Goal: Task Accomplishment & Management: Manage account settings

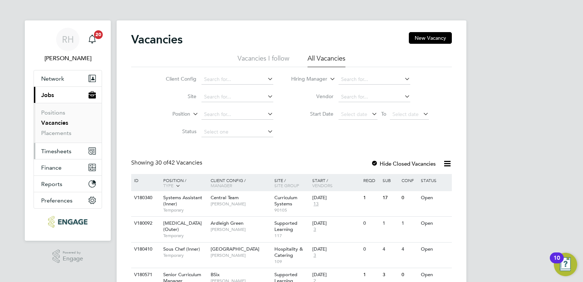
click at [46, 148] on span "Timesheets" at bounding box center [56, 151] width 30 height 7
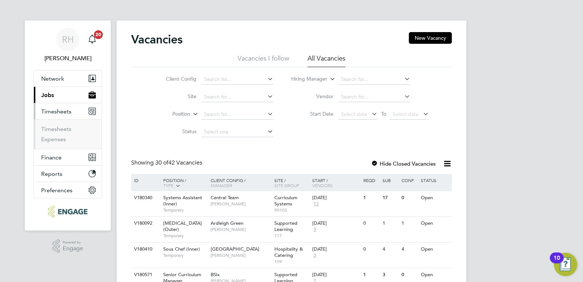
click at [51, 97] on span "Jobs" at bounding box center [47, 94] width 13 height 7
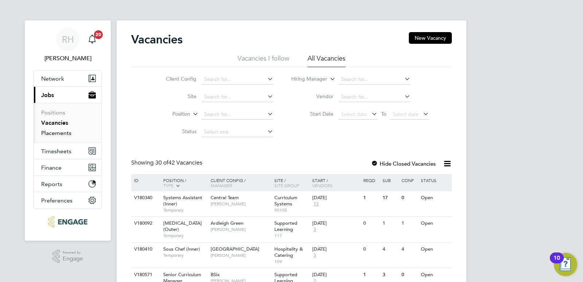
click at [56, 135] on link "Placements" at bounding box center [56, 132] width 30 height 7
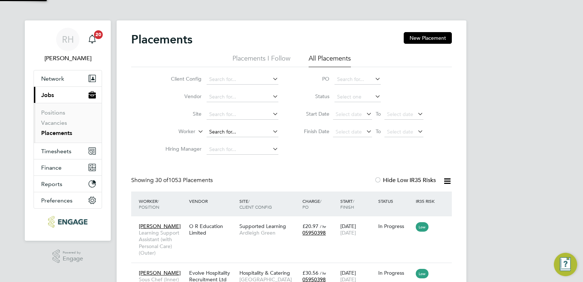
click at [231, 129] on input at bounding box center [243, 132] width 72 height 10
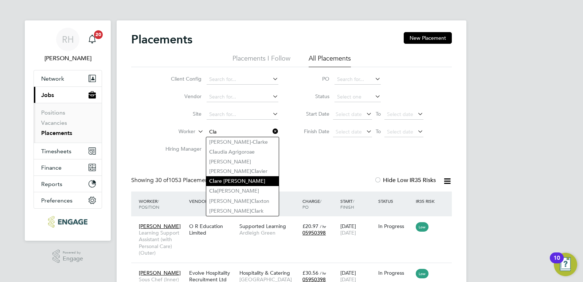
click at [230, 181] on li "Cla re Aderonke Adewusi" at bounding box center [242, 181] width 73 height 10
type input "Clare Aderonke Adewusi"
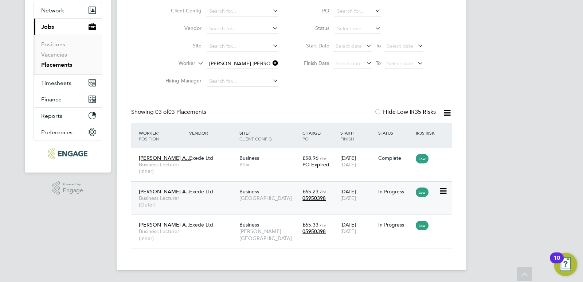
click at [232, 202] on div "Clare Aderonke A… Business Lecturer (Outer) Exede Ltd Business Epping Forest Ca…" at bounding box center [291, 198] width 321 height 34
click at [205, 199] on div "Clare Aderonke A… Business Lecturer (Outer) Exede Ltd Business Epping Forest Ca…" at bounding box center [291, 198] width 321 height 34
click at [395, 197] on div "In Progress" at bounding box center [395, 191] width 38 height 14
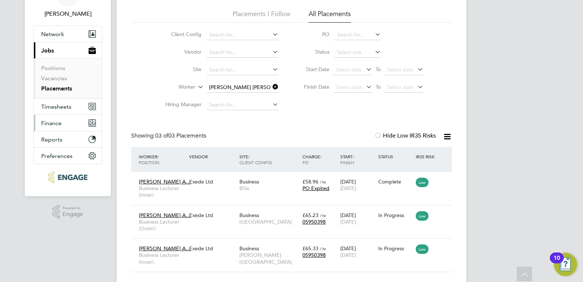
scroll to position [32, 0]
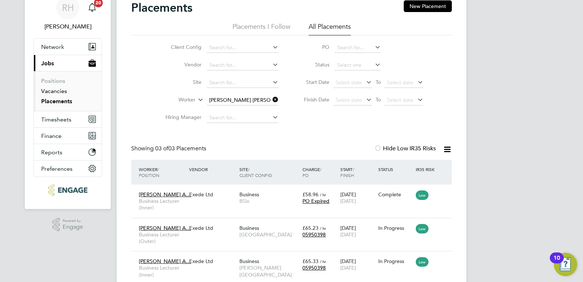
click at [58, 91] on link "Vacancies" at bounding box center [54, 90] width 26 height 7
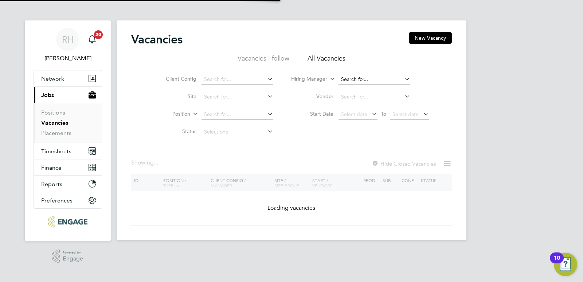
click at [365, 77] on input at bounding box center [374, 79] width 72 height 10
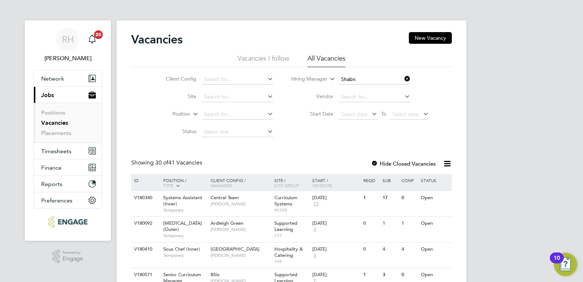
click at [348, 90] on b "Shabn" at bounding box center [348, 89] width 15 height 6
type input "[PERSON_NAME]"
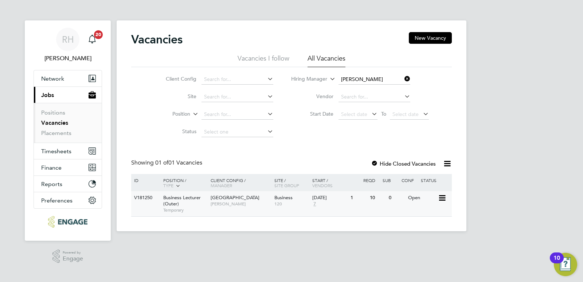
click at [219, 203] on span "[PERSON_NAME]" at bounding box center [241, 204] width 60 height 6
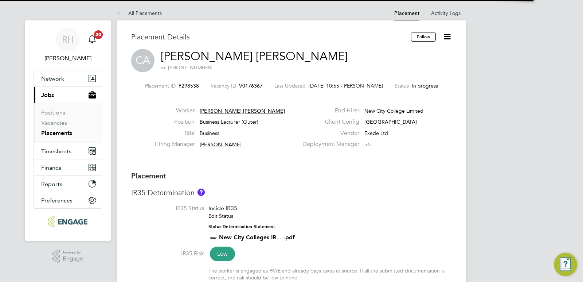
click at [450, 34] on icon at bounding box center [447, 36] width 9 height 9
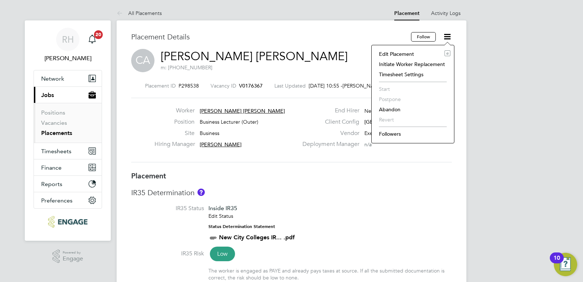
click at [398, 53] on li "Edit Placement e" at bounding box center [412, 54] width 75 height 10
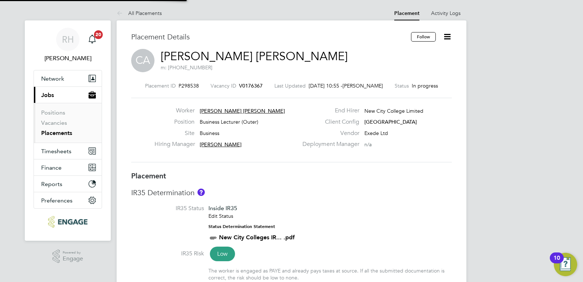
type input "[PERSON_NAME]"
type input "Mahnaz Asgari Joorshari"
type input "[DATE]"
type input "09:00"
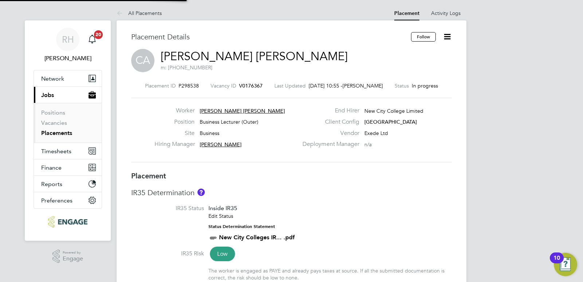
type input "17:00"
type input "13826"
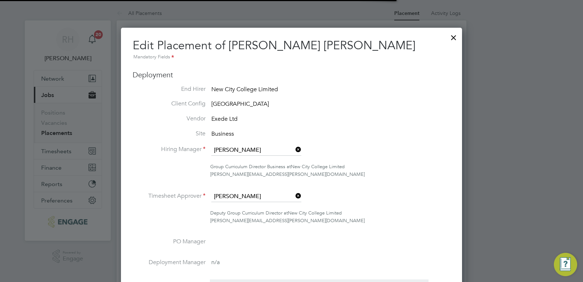
scroll to position [4, 4]
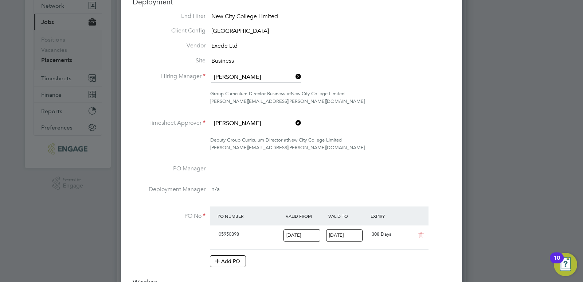
click at [294, 121] on icon at bounding box center [294, 123] width 0 height 10
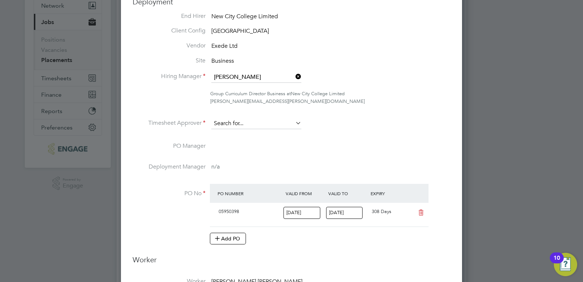
click at [269, 128] on input at bounding box center [256, 123] width 90 height 11
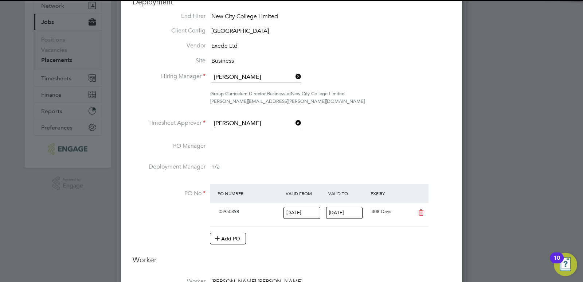
click at [260, 131] on li "Evelyn Chronicle" at bounding box center [256, 134] width 91 height 10
type input "Evelyn Chronicle"
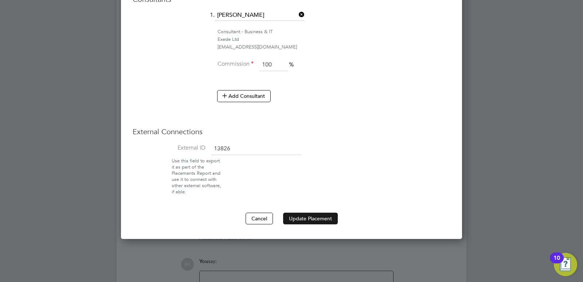
click at [298, 222] on button "Update Placement" at bounding box center [310, 218] width 55 height 12
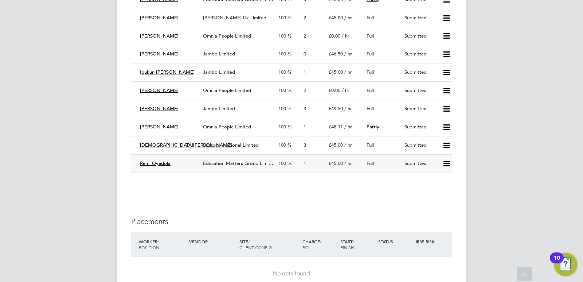
click at [227, 162] on span "Education Matters Group Limi…" at bounding box center [238, 163] width 70 height 6
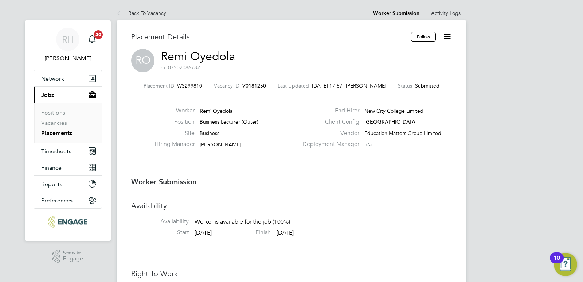
click at [247, 90] on div "Placement ID WS299810 Vacancy ID V0181250 Last Updated 24 Sep 2025, 17:57 - Jam…" at bounding box center [291, 123] width 321 height 98
click at [247, 86] on span "V0181250" at bounding box center [254, 85] width 24 height 7
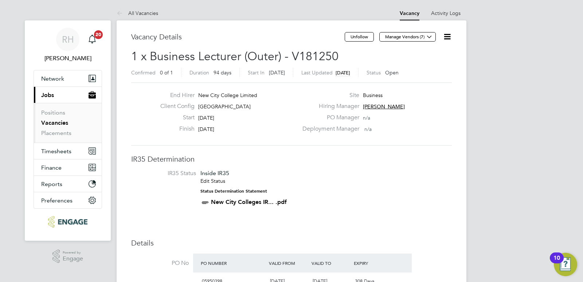
click at [58, 122] on link "Vacancies" at bounding box center [54, 122] width 27 height 7
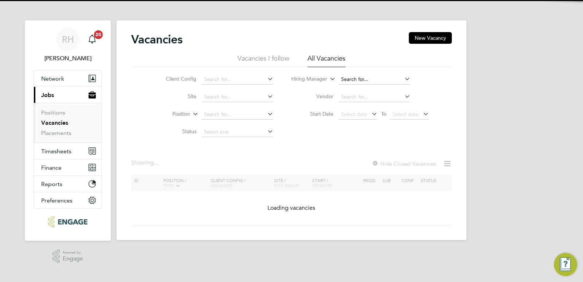
click at [368, 77] on input at bounding box center [374, 79] width 72 height 10
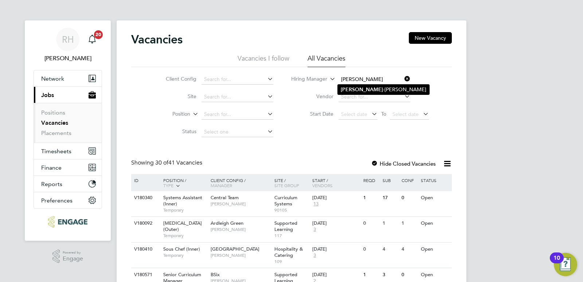
click at [369, 88] on li "Anne -Marie Sapalska" at bounding box center [383, 90] width 91 height 10
type input "[PERSON_NAME]"
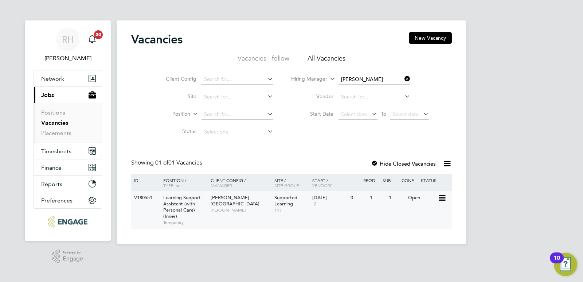
click at [184, 205] on span "Learning Support Assistant (with Personal Care) (Inner)" at bounding box center [182, 206] width 38 height 25
click at [58, 132] on link "Placements" at bounding box center [56, 132] width 30 height 7
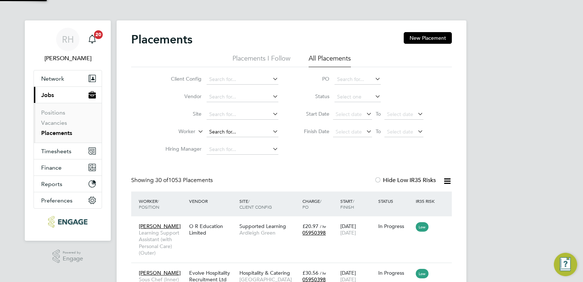
click at [215, 130] on input at bounding box center [243, 132] width 72 height 10
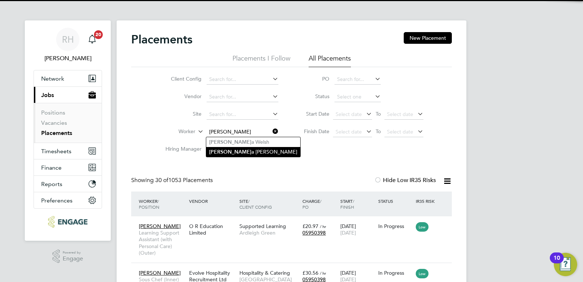
click at [219, 153] on b "Samanth" at bounding box center [230, 152] width 42 height 6
type input "Samantha Stephenson"
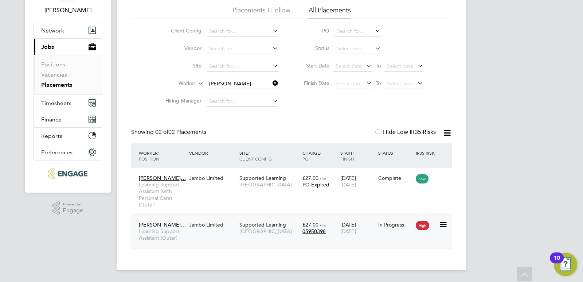
click at [192, 230] on div "Jambo Limited" at bounding box center [212, 225] width 50 height 14
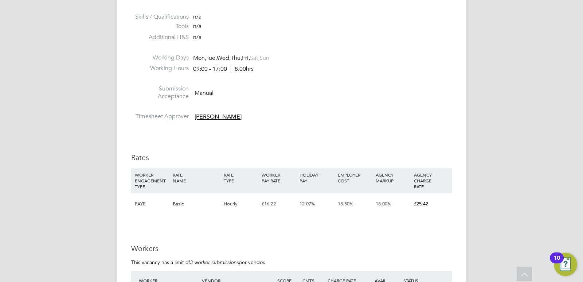
scroll to position [1384, 0]
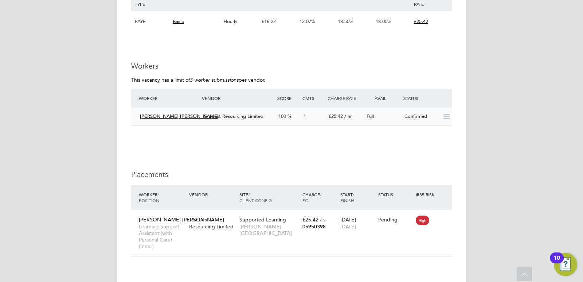
click at [256, 117] on span "Tempest Resourcing Limited" at bounding box center [233, 116] width 60 height 6
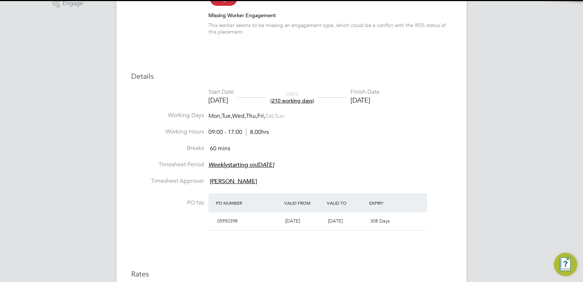
scroll to position [4, 4]
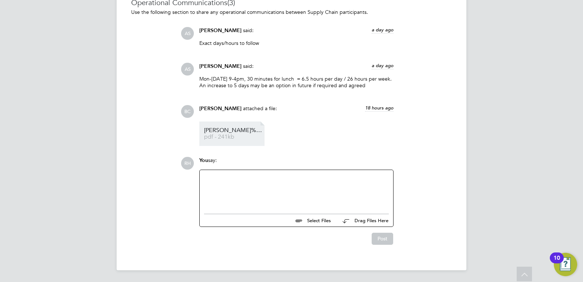
click at [236, 134] on link "Sabrina%20Michelle%20NCC%20vetting pdf - 241kb" at bounding box center [233, 134] width 58 height 12
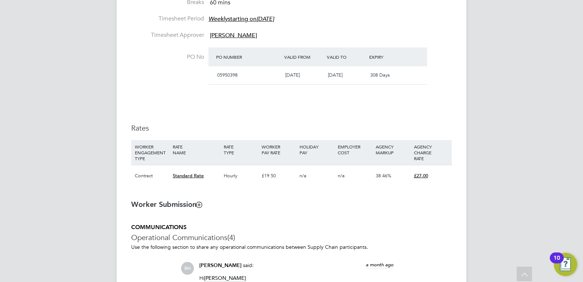
scroll to position [619, 0]
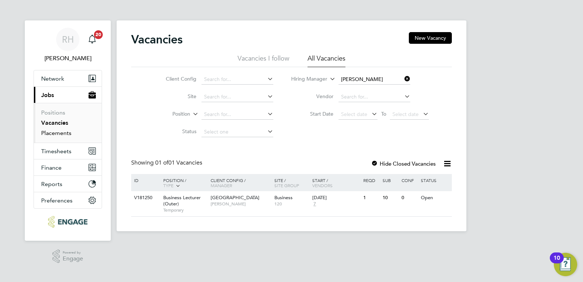
click at [61, 132] on link "Placements" at bounding box center [56, 132] width 30 height 7
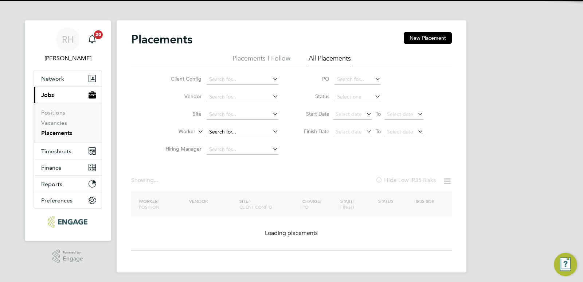
click at [233, 133] on input at bounding box center [243, 132] width 72 height 10
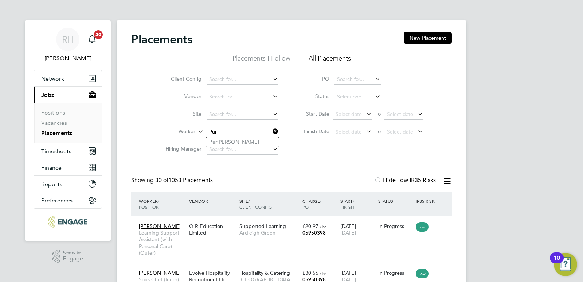
click at [235, 139] on li "Pur nima Sabharwal" at bounding box center [242, 142] width 73 height 10
type input "Purnima Sabharwal"
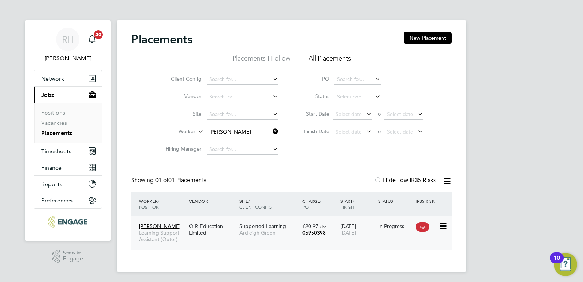
click at [160, 233] on span "Learning Support Assistant (Outer)" at bounding box center [162, 235] width 47 height 13
click at [271, 129] on icon at bounding box center [271, 131] width 0 height 10
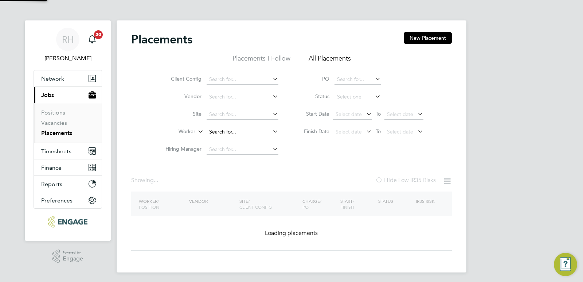
click at [216, 133] on input at bounding box center [243, 132] width 72 height 10
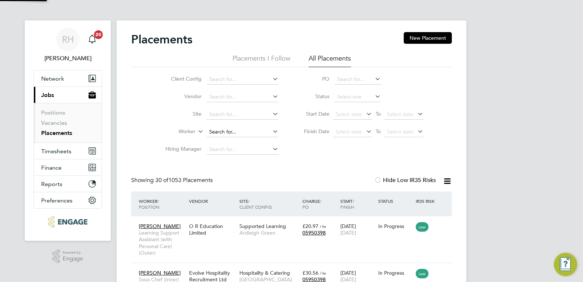
scroll to position [21, 63]
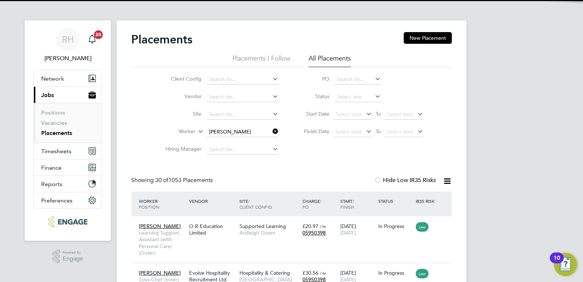
click at [222, 140] on li "Liz Kidsley" at bounding box center [242, 142] width 73 height 10
type input "Liz Kidsley"
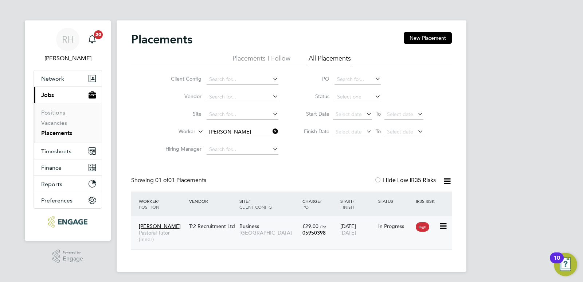
click at [160, 234] on span "Pastoral Tutor (Inner)" at bounding box center [162, 235] width 47 height 13
click at [271, 131] on icon at bounding box center [271, 131] width 0 height 10
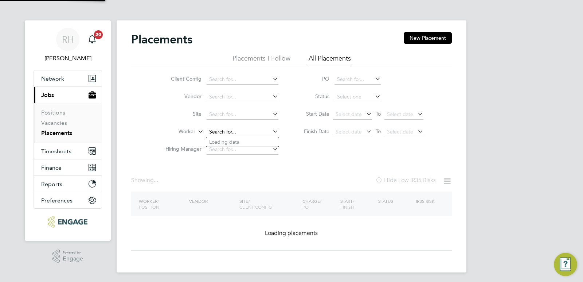
click at [245, 131] on input at bounding box center [243, 132] width 72 height 10
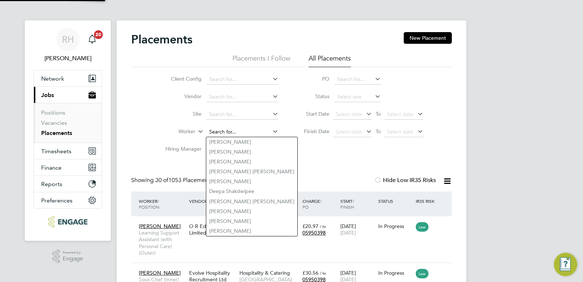
scroll to position [21, 63]
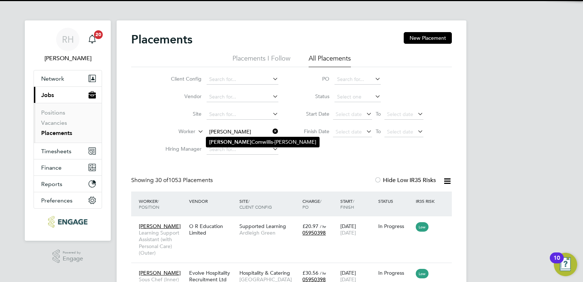
click at [244, 144] on li "Lucita Comwillis-Paul" at bounding box center [262, 142] width 113 height 10
type input "Lucita Comwillis-Paul"
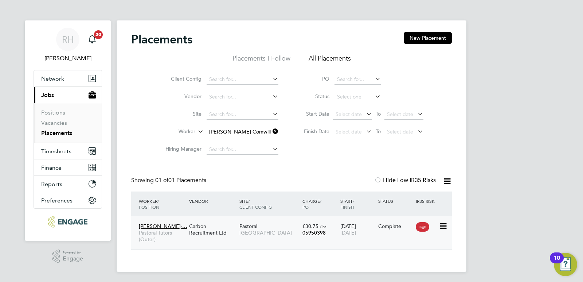
click at [162, 234] on span "Pastoral Tutors (Outer)" at bounding box center [162, 235] width 47 height 13
click at [271, 131] on icon at bounding box center [271, 131] width 0 height 10
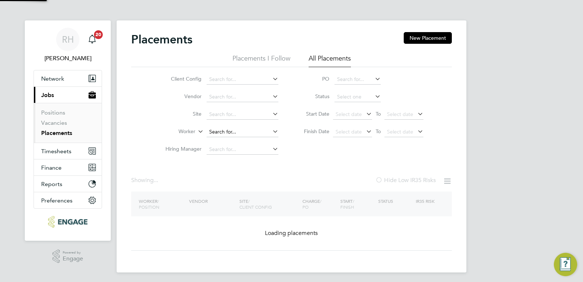
click at [255, 134] on input at bounding box center [243, 132] width 72 height 10
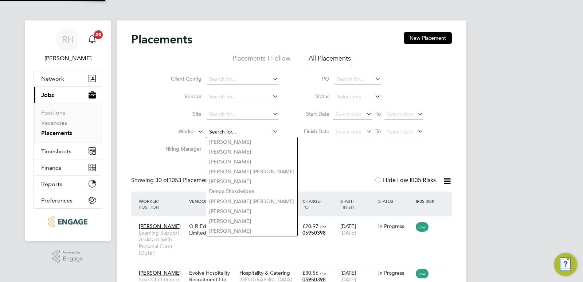
scroll to position [21, 63]
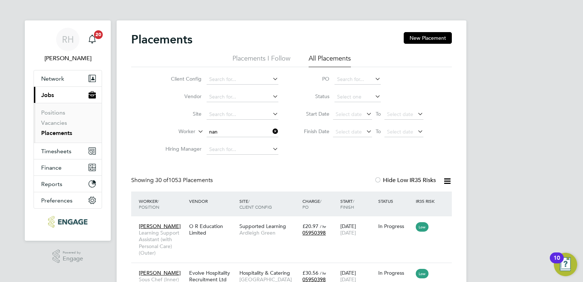
click at [245, 149] on li "Nan a Yaw Oduro" at bounding box center [242, 151] width 73 height 10
type input "Nana Yaw Oduro"
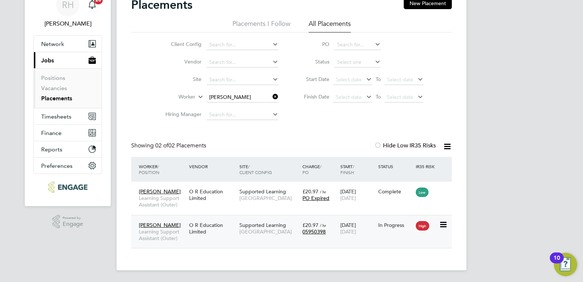
click at [185, 231] on div "Nana Yaw Oduro Learning Support Assistant (Outer)" at bounding box center [162, 231] width 50 height 27
click at [56, 87] on link "Vacancies" at bounding box center [54, 88] width 26 height 7
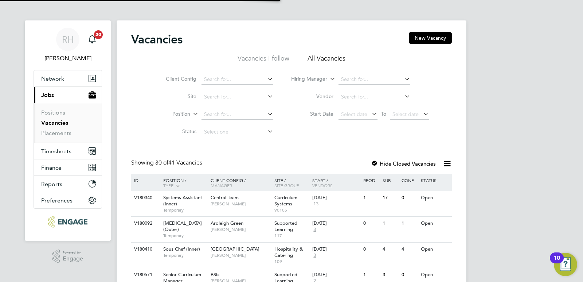
click at [60, 124] on link "Vacancies" at bounding box center [54, 122] width 27 height 7
click at [185, 207] on span "Temporary" at bounding box center [185, 210] width 44 height 6
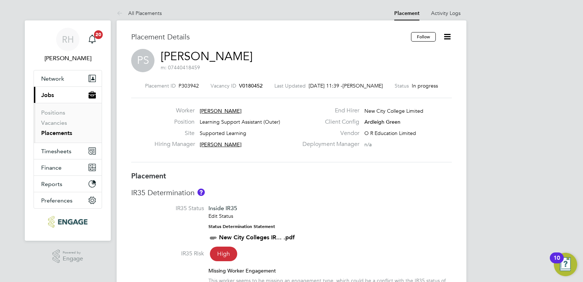
click at [446, 35] on icon at bounding box center [447, 36] width 9 height 9
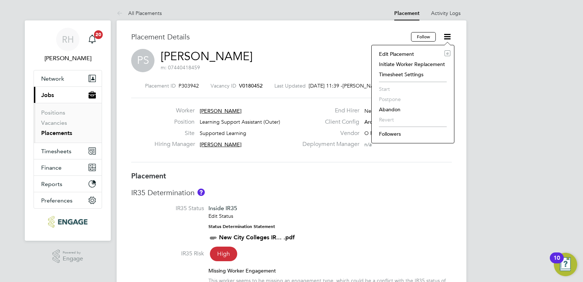
click at [387, 55] on li "Edit Placement e" at bounding box center [412, 54] width 75 height 10
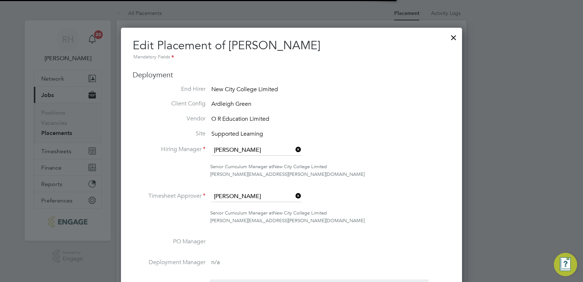
scroll to position [4, 4]
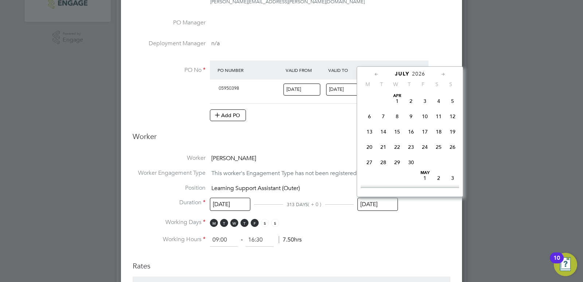
click at [362, 205] on input "[DATE]" at bounding box center [377, 203] width 40 height 13
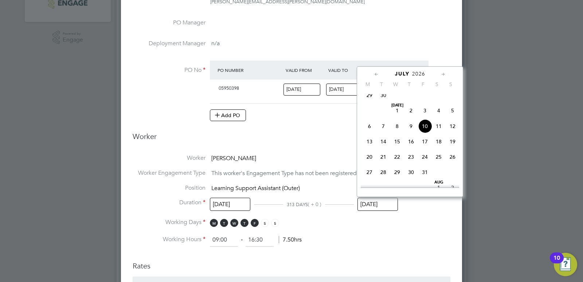
click at [376, 74] on icon at bounding box center [376, 74] width 7 height 8
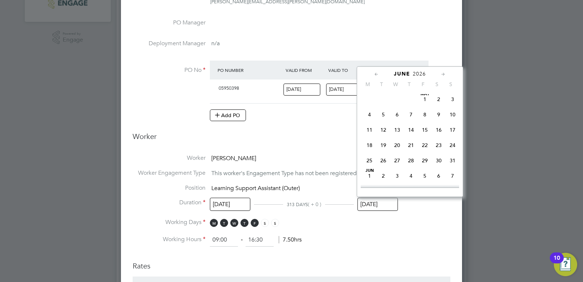
click at [376, 74] on icon at bounding box center [376, 74] width 7 height 8
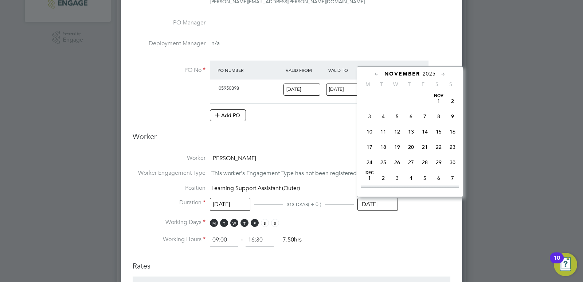
click at [376, 74] on icon at bounding box center [376, 74] width 7 height 8
click at [426, 147] on span "26" at bounding box center [425, 147] width 14 height 14
type input "[DATE]"
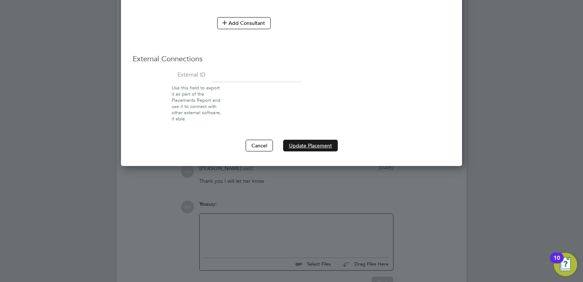
click at [310, 141] on button "Update Placement" at bounding box center [310, 146] width 55 height 12
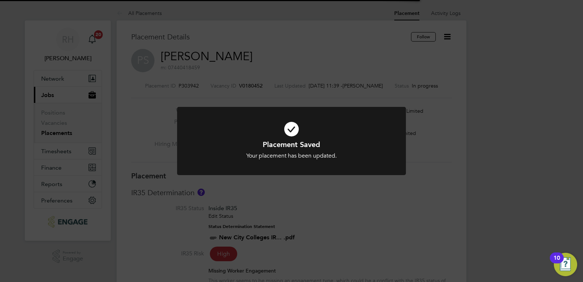
click at [327, 223] on div "Placement Saved Your placement has been updated. Cancel Okay" at bounding box center [291, 141] width 583 height 282
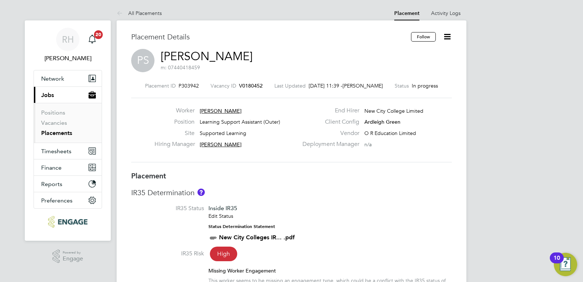
click at [243, 85] on span "V0180452" at bounding box center [251, 85] width 24 height 7
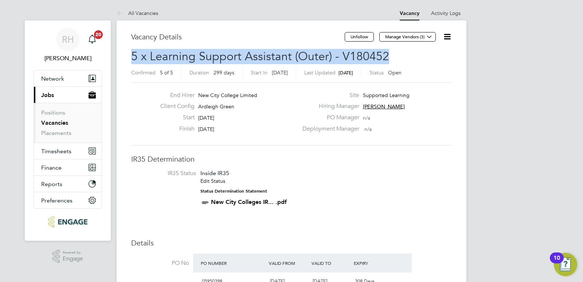
drag, startPoint x: 388, startPoint y: 59, endPoint x: 133, endPoint y: 56, distance: 255.1
click at [133, 56] on h2 "5 x Learning Support Assistant (Outer) - V180452 Confirmed 5 of 5 Duration 299 …" at bounding box center [291, 64] width 321 height 31
copy span "5 x Learning Support Assistant (Outer) - V180452"
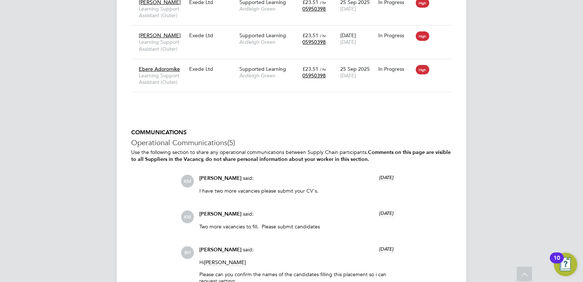
scroll to position [1603, 0]
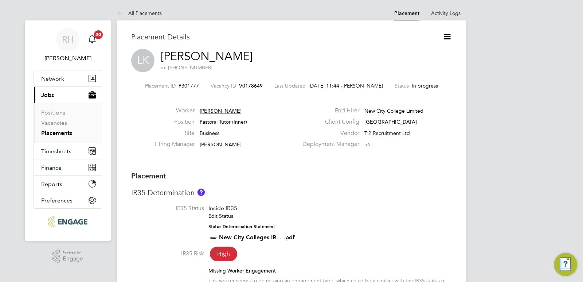
click at [452, 36] on icon at bounding box center [447, 36] width 9 height 9
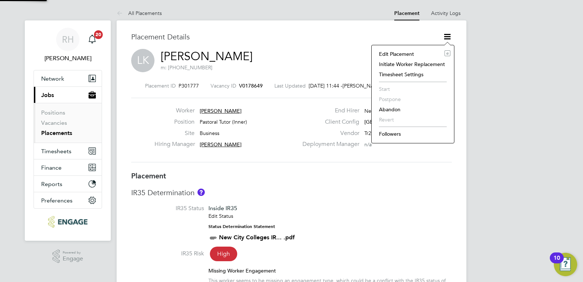
click at [402, 54] on li "Edit Placement e" at bounding box center [412, 54] width 75 height 10
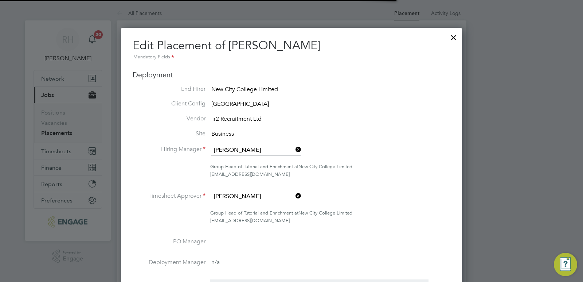
scroll to position [4, 4]
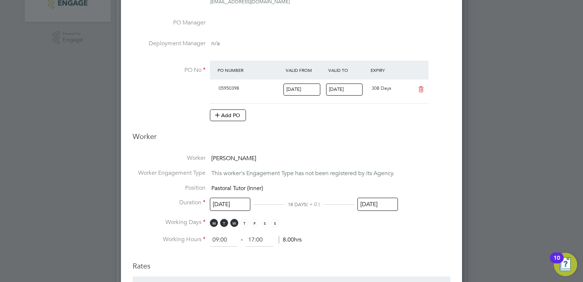
click at [363, 202] on input "[DATE]" at bounding box center [377, 203] width 40 height 13
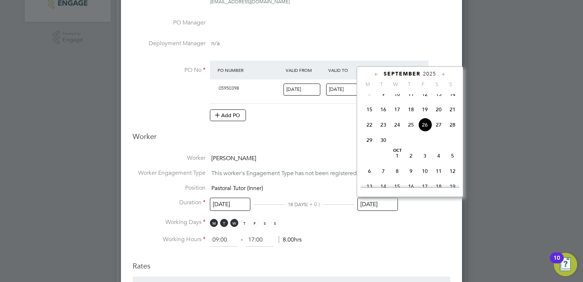
click at [396, 129] on span "24" at bounding box center [397, 125] width 14 height 14
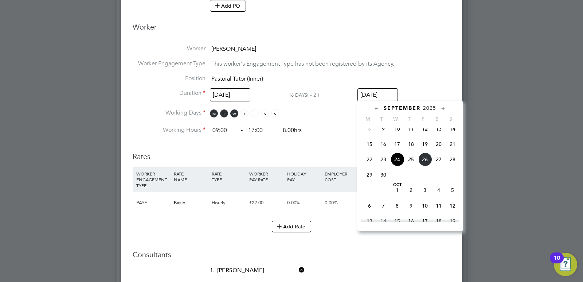
click at [361, 92] on input "[DATE]" at bounding box center [377, 94] width 40 height 13
click at [384, 165] on span "23" at bounding box center [383, 159] width 14 height 14
type input "[DATE]"
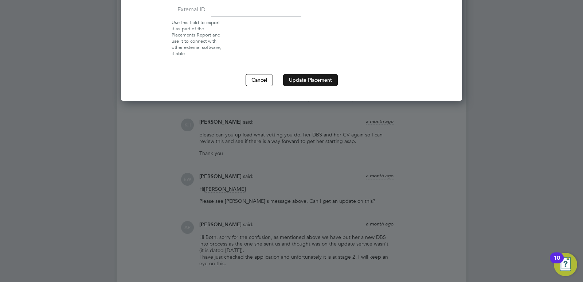
click at [312, 83] on button "Update Placement" at bounding box center [310, 80] width 55 height 12
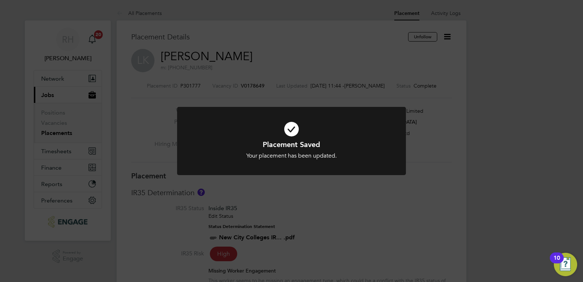
click at [422, 214] on div "Placement Saved Your placement has been updated. Cancel Okay" at bounding box center [291, 141] width 583 height 282
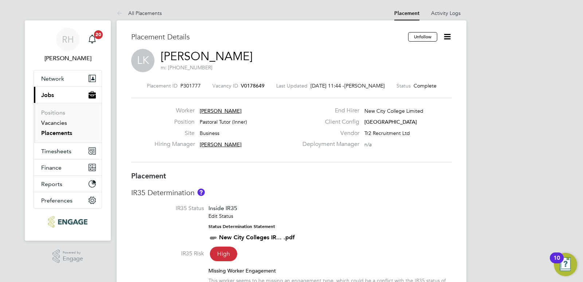
click at [52, 121] on link "Vacancies" at bounding box center [54, 122] width 26 height 7
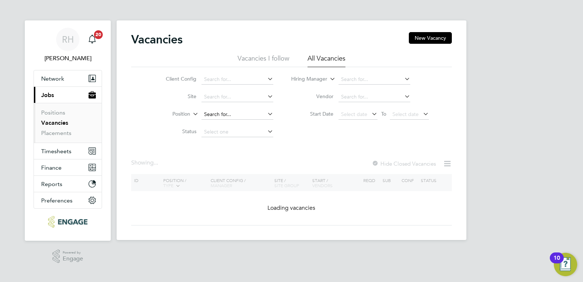
click at [236, 114] on input at bounding box center [237, 114] width 72 height 10
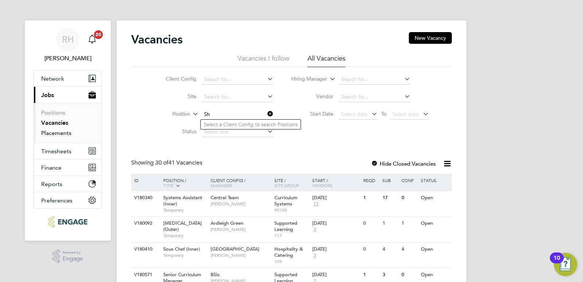
type input "Sh"
click at [51, 130] on link "Placements" at bounding box center [56, 132] width 30 height 7
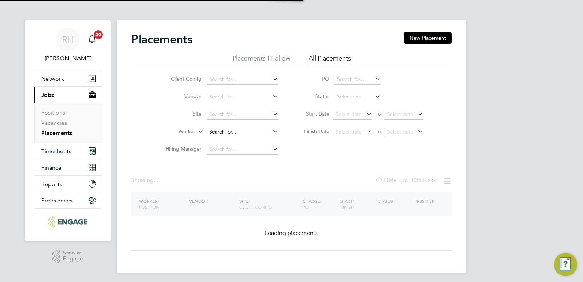
click at [224, 131] on input at bounding box center [243, 132] width 72 height 10
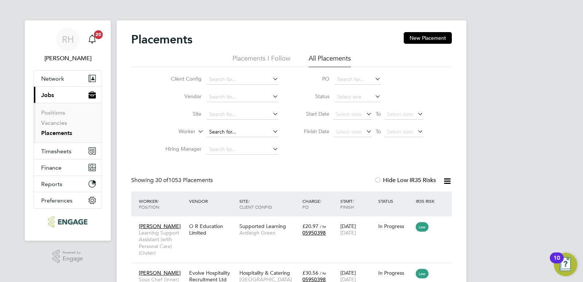
scroll to position [21, 63]
click at [226, 142] on li "[PERSON_NAME] a [PERSON_NAME]" at bounding box center [263, 142] width 115 height 10
type input "[PERSON_NAME]"
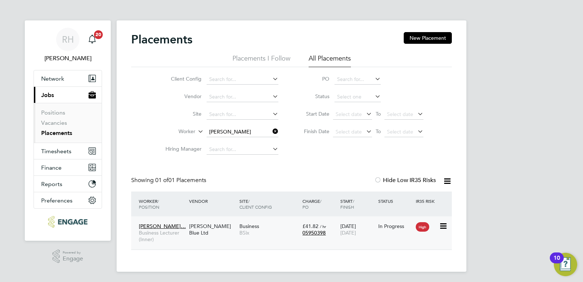
click at [159, 235] on span "Business Lecturer (Inner)" at bounding box center [162, 235] width 47 height 13
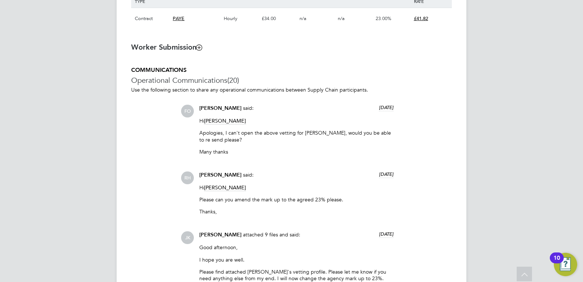
scroll to position [583, 0]
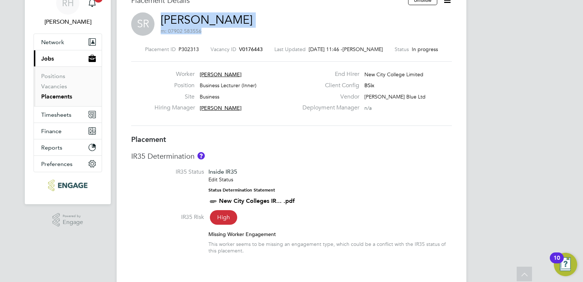
drag, startPoint x: 342, startPoint y: 17, endPoint x: 161, endPoint y: 17, distance: 180.3
click at [161, 17] on div "SR [PERSON_NAME] Saraei m: 07902 583556" at bounding box center [291, 24] width 321 height 25
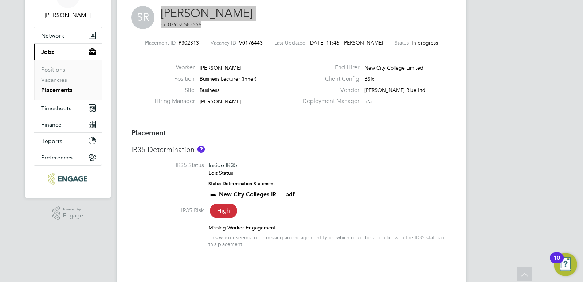
scroll to position [0, 0]
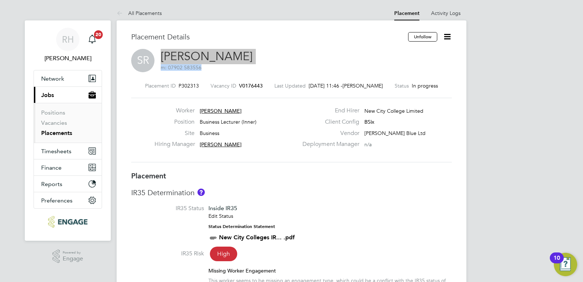
click at [247, 84] on span "V0176443" at bounding box center [251, 85] width 24 height 7
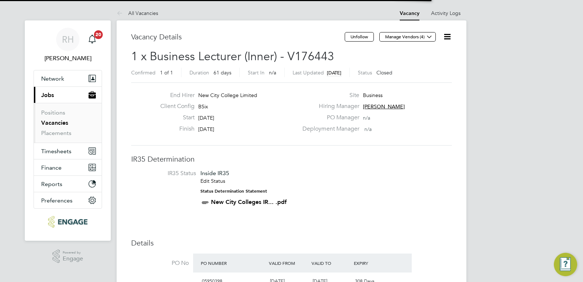
scroll to position [12, 63]
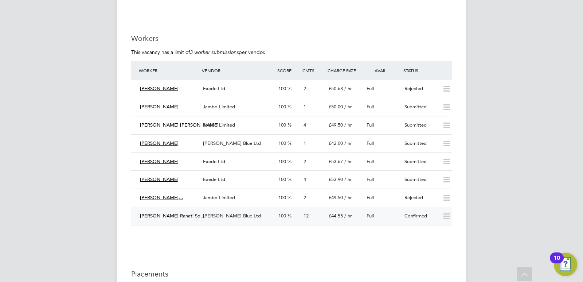
click at [246, 210] on div "[PERSON_NAME] Blue Ltd" at bounding box center [237, 216] width 75 height 12
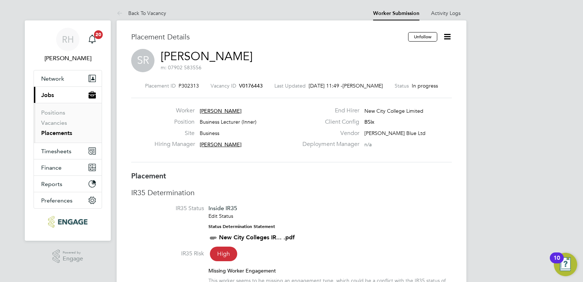
click at [446, 38] on icon at bounding box center [447, 36] width 9 height 9
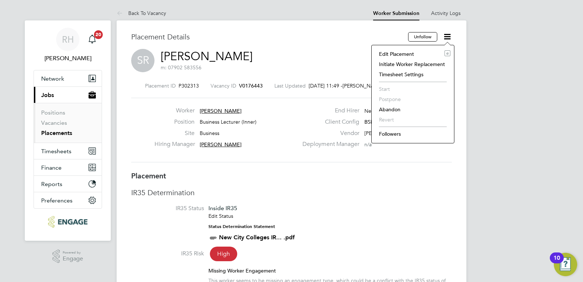
click at [409, 55] on li "Edit Placement e" at bounding box center [412, 54] width 75 height 10
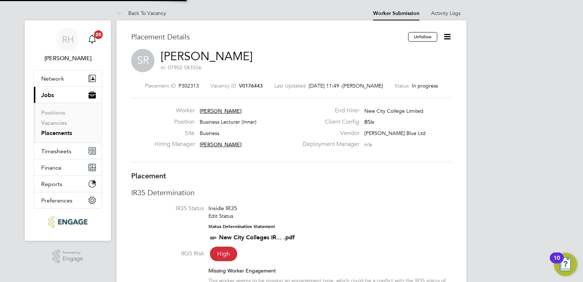
type input "[PERSON_NAME]"
type input "[DATE]"
type input "09:00"
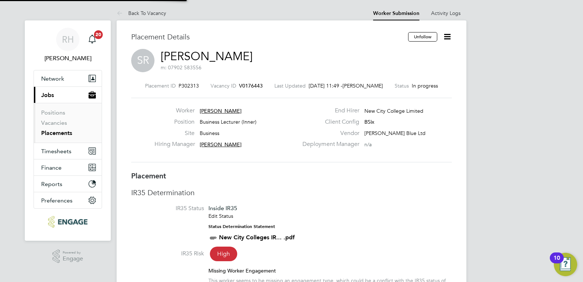
type input "17:00"
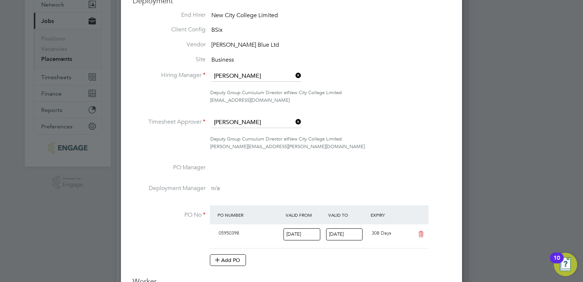
scroll to position [182, 0]
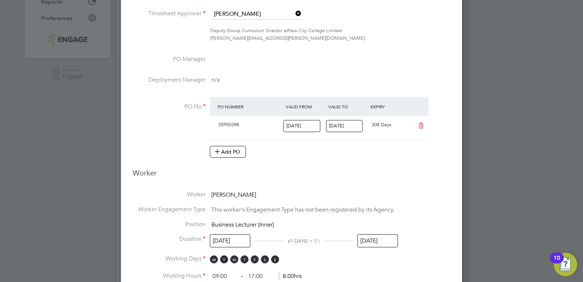
click at [365, 244] on input "31 Oct 2025" at bounding box center [377, 240] width 40 height 13
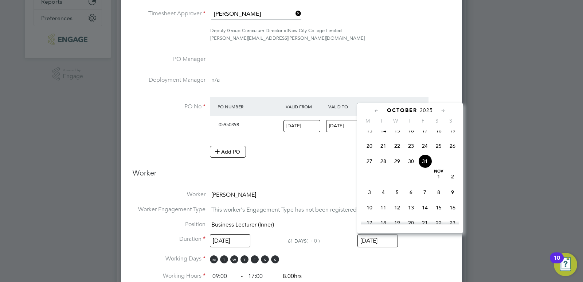
click at [375, 111] on icon at bounding box center [376, 111] width 7 height 8
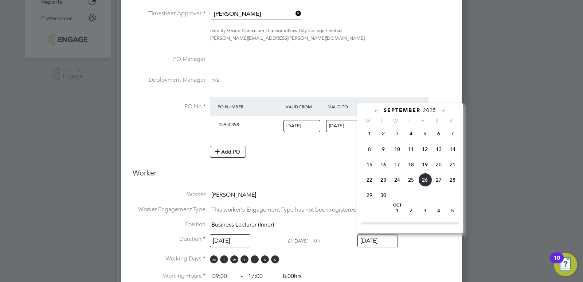
click at [423, 184] on span "26" at bounding box center [425, 180] width 14 height 14
type input "26 Sep 2025"
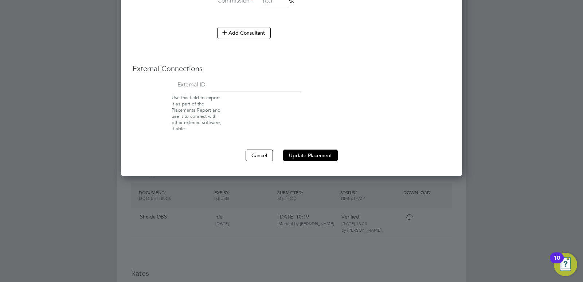
scroll to position [656, 0]
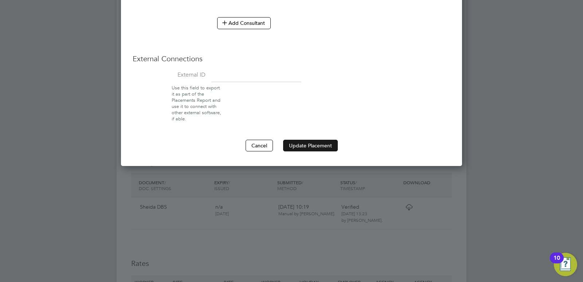
click at [318, 147] on button "Update Placement" at bounding box center [310, 146] width 55 height 12
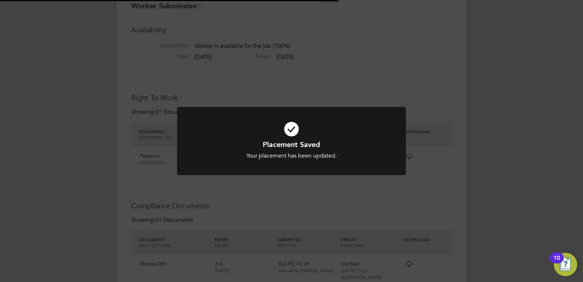
scroll to position [0, 0]
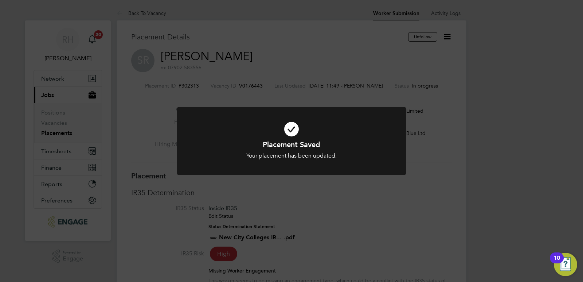
click at [309, 199] on div "Placement Saved Your placement has been updated. Cancel Okay" at bounding box center [291, 141] width 583 height 282
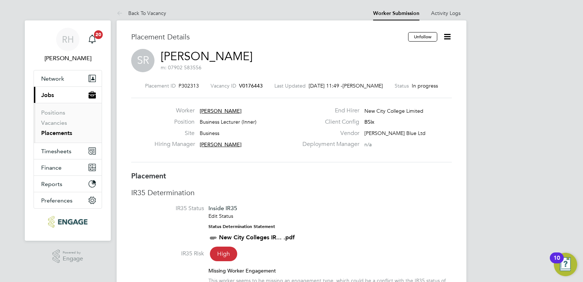
click at [253, 86] on span "V0176443" at bounding box center [251, 85] width 24 height 7
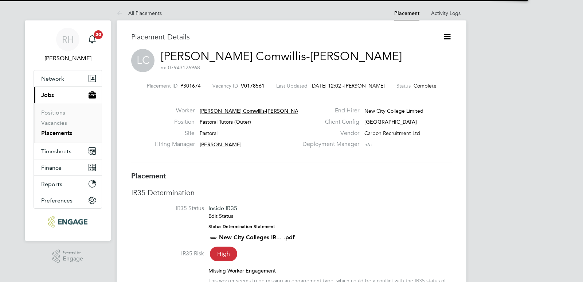
click at [447, 35] on icon at bounding box center [447, 36] width 9 height 9
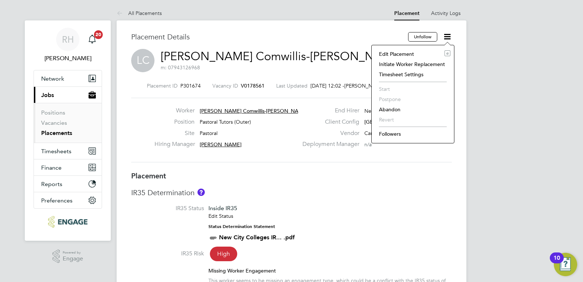
click at [390, 54] on li "Edit Placement e" at bounding box center [412, 54] width 75 height 10
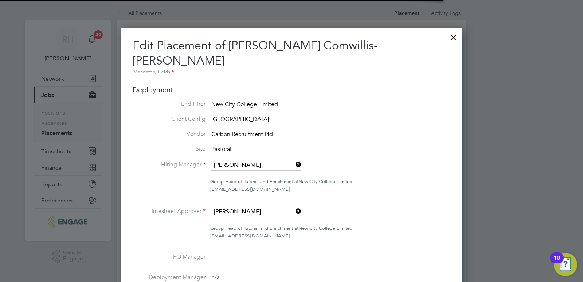
scroll to position [4, 4]
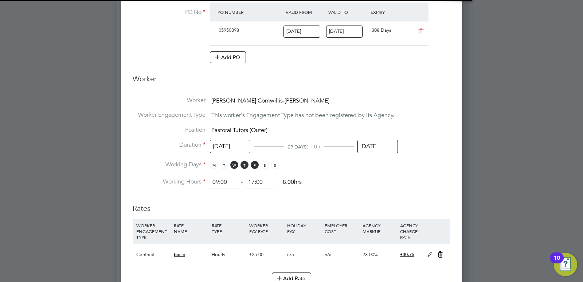
click at [366, 140] on input "[DATE]" at bounding box center [377, 146] width 40 height 13
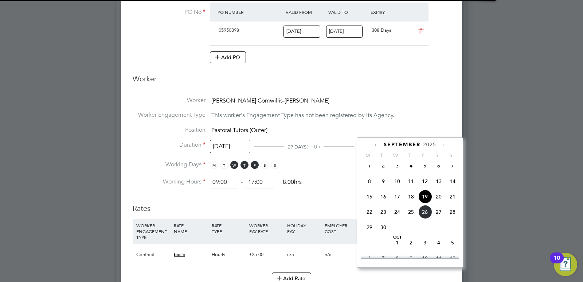
click at [426, 170] on span "5" at bounding box center [425, 165] width 14 height 14
type input "[DATE]"
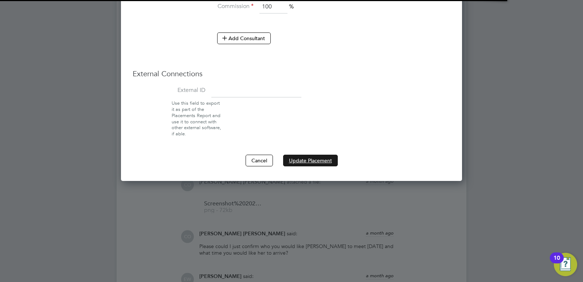
click at [317, 154] on button "Update Placement" at bounding box center [310, 160] width 55 height 12
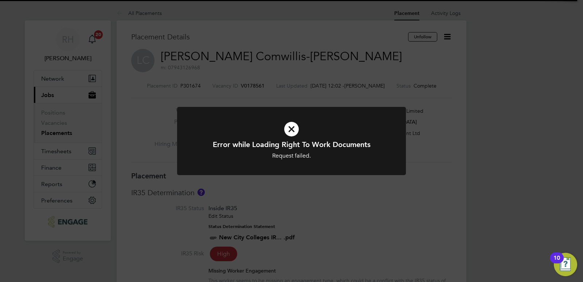
click at [364, 184] on div "Error while Loading Right To Work Documents Request failed. Cancel Okay" at bounding box center [291, 141] width 583 height 282
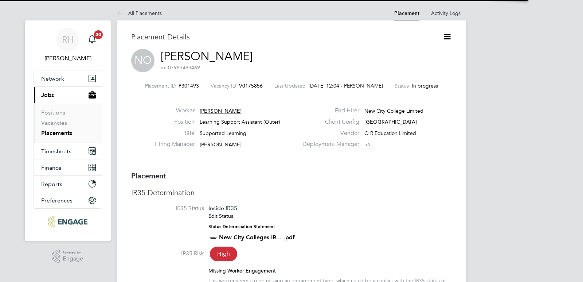
click at [446, 35] on icon at bounding box center [447, 36] width 9 height 9
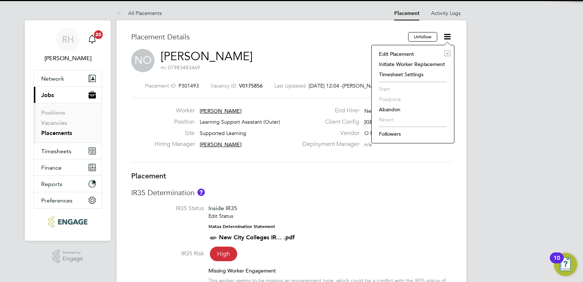
click at [400, 55] on li "Edit Placement e" at bounding box center [412, 54] width 75 height 10
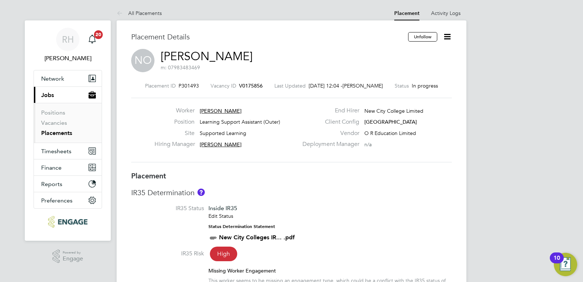
type input "[PERSON_NAME]"
type input "[DATE]"
type input "09:00"
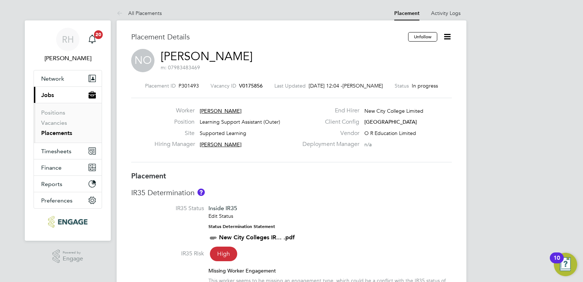
type input "17:00"
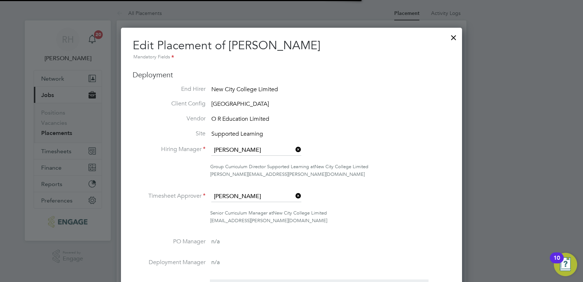
scroll to position [4, 4]
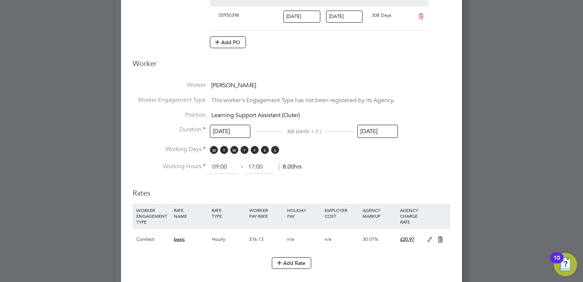
click at [365, 132] on input "[DATE]" at bounding box center [377, 131] width 40 height 13
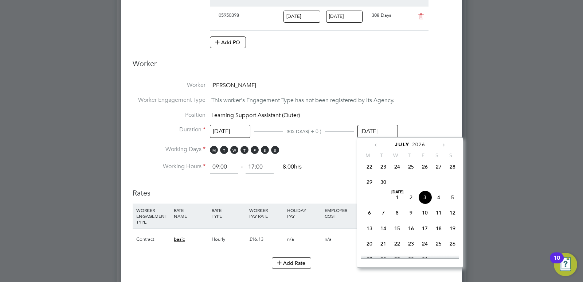
click at [380, 146] on icon at bounding box center [376, 145] width 7 height 8
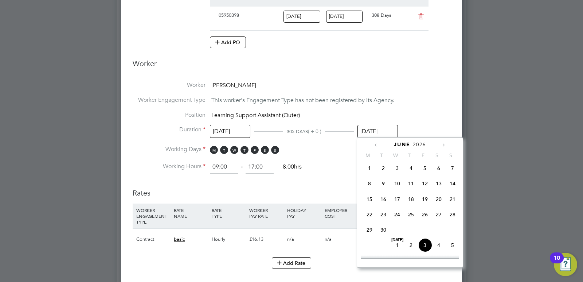
click at [380, 146] on icon at bounding box center [376, 145] width 7 height 8
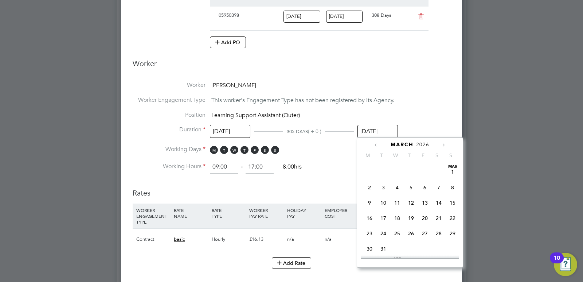
click at [380, 146] on icon at bounding box center [376, 145] width 7 height 8
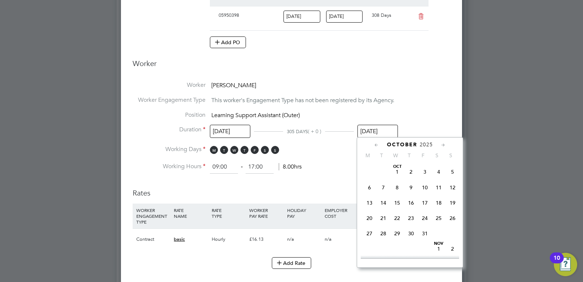
click at [380, 146] on icon at bounding box center [376, 145] width 7 height 8
click at [427, 218] on span "26" at bounding box center [425, 218] width 14 height 14
type input "[DATE]"
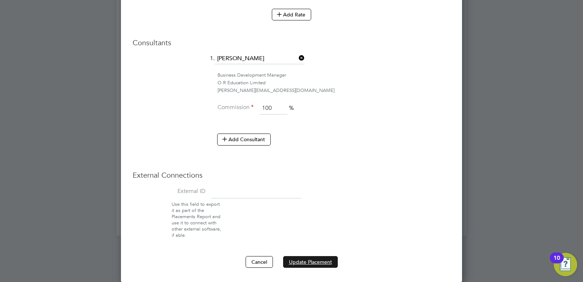
click at [311, 259] on button "Update Placement" at bounding box center [310, 262] width 55 height 12
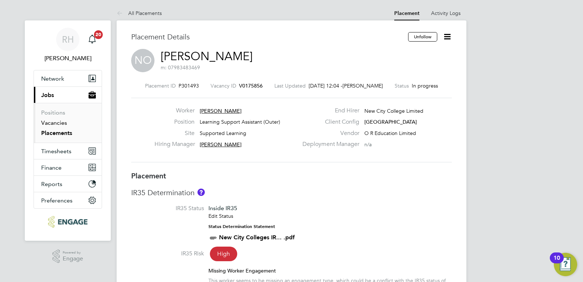
click at [61, 122] on link "Vacancies" at bounding box center [54, 122] width 26 height 7
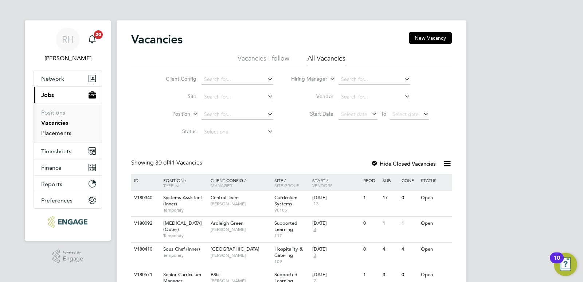
click at [61, 132] on link "Placements" at bounding box center [56, 132] width 30 height 7
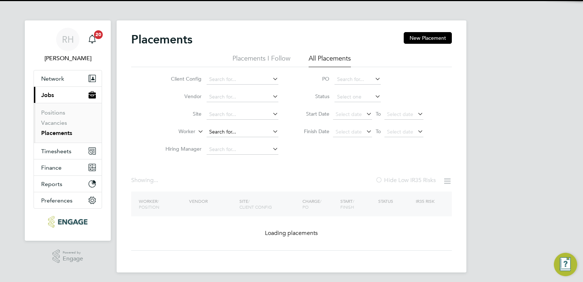
click at [226, 130] on input at bounding box center [243, 132] width 72 height 10
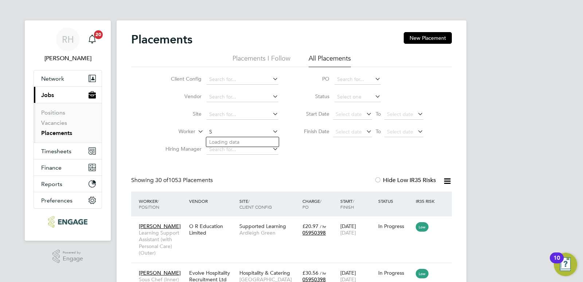
scroll to position [21, 63]
click at [226, 153] on li "[PERSON_NAME]" at bounding box center [242, 152] width 73 height 10
type input "[PERSON_NAME]"
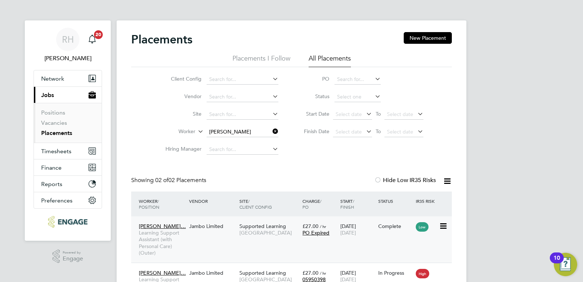
click at [197, 238] on div "[PERSON_NAME]… Learning Support Assistant (with Personal Care) (Outer) Jambo Li…" at bounding box center [291, 239] width 321 height 46
click at [213, 230] on div "Jambo Limited" at bounding box center [212, 226] width 50 height 14
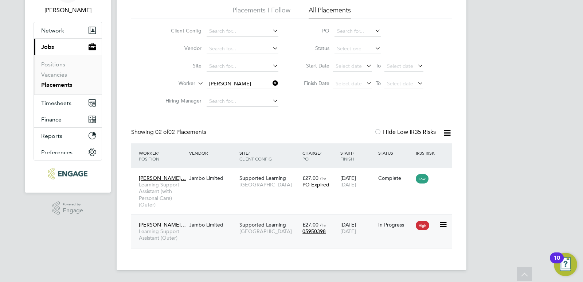
click at [264, 230] on span "[GEOGRAPHIC_DATA]" at bounding box center [268, 231] width 59 height 7
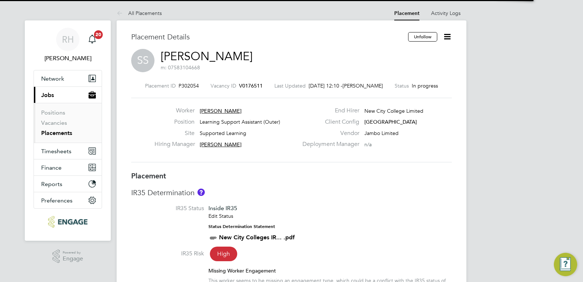
click at [250, 87] on span "V0176511" at bounding box center [251, 85] width 24 height 7
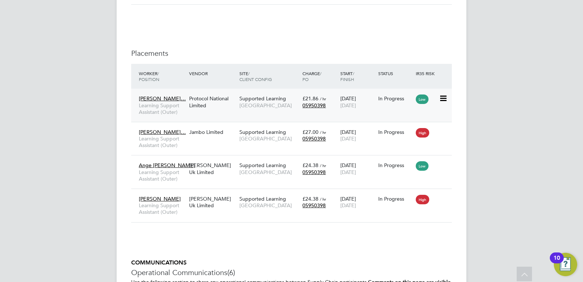
click at [230, 107] on div "Protocol National Limited" at bounding box center [212, 101] width 50 height 20
click at [172, 178] on span "Learning Support Assistant (Outer)" at bounding box center [162, 175] width 47 height 13
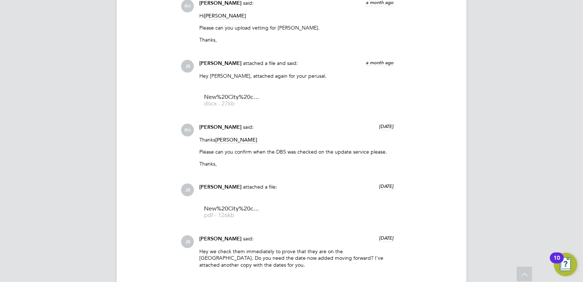
scroll to position [656, 0]
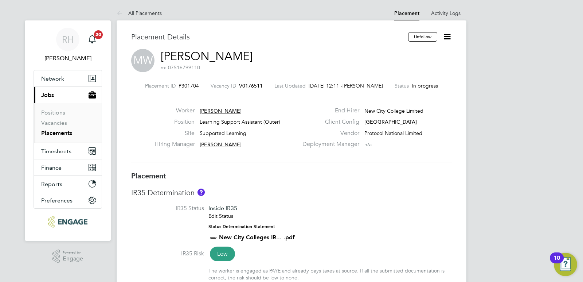
click at [251, 86] on span "V0176511" at bounding box center [251, 85] width 24 height 7
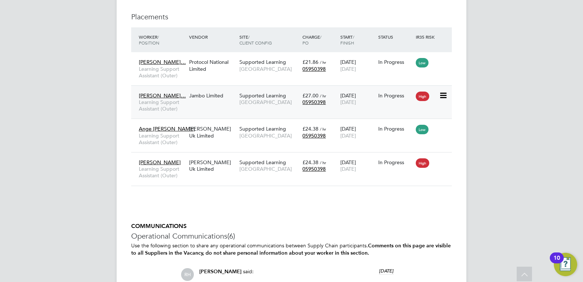
click at [211, 106] on div "[PERSON_NAME]… Learning Support Assistant (Outer) Jambo Limited Supported Learn…" at bounding box center [291, 102] width 321 height 34
click at [244, 102] on span "[GEOGRAPHIC_DATA]" at bounding box center [268, 102] width 59 height 7
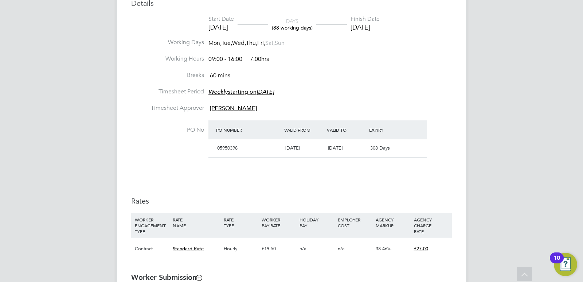
scroll to position [547, 0]
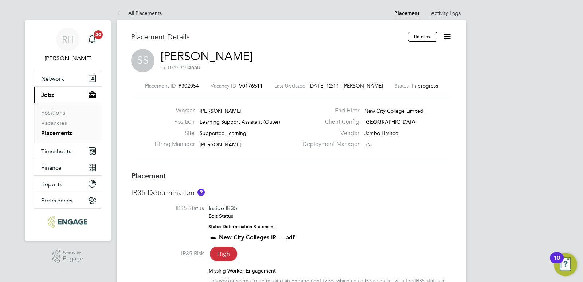
click at [180, 56] on link "Samantha Stephenson" at bounding box center [207, 56] width 92 height 14
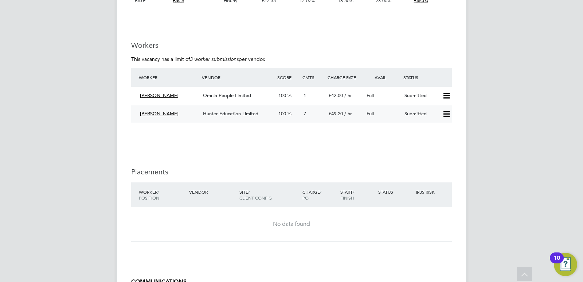
click at [448, 113] on icon at bounding box center [446, 114] width 9 height 6
click at [433, 130] on li "Offer" at bounding box center [437, 129] width 26 height 10
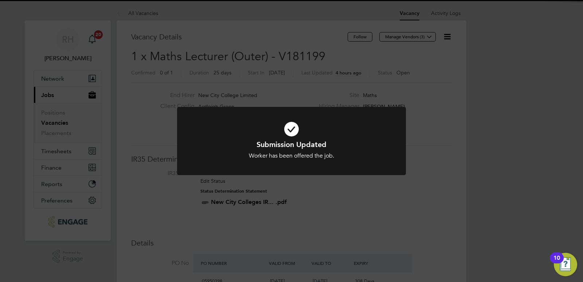
click at [318, 227] on div "Submission Updated Worker has been offered the job. Cancel Okay" at bounding box center [291, 141] width 583 height 282
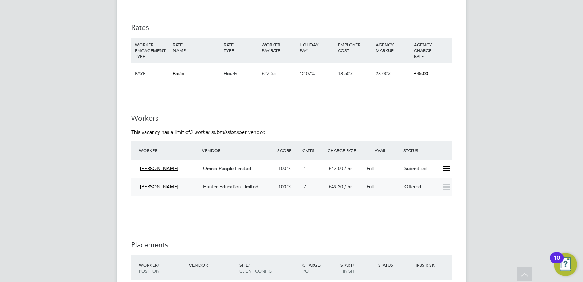
click at [251, 186] on span "Hunter Education Limited" at bounding box center [230, 186] width 55 height 6
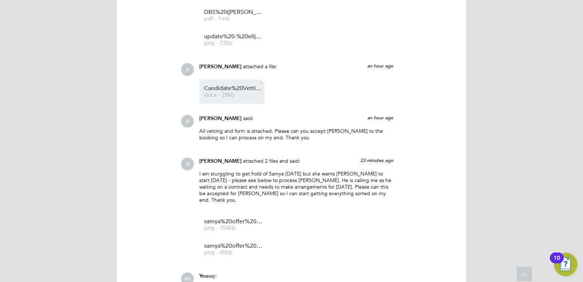
click at [224, 90] on span "Candidate%20Vetting%20Form%20-%20elijah" at bounding box center [233, 88] width 58 height 5
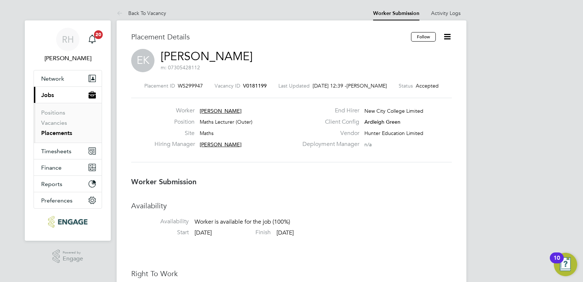
click at [249, 84] on span "V0181199" at bounding box center [255, 85] width 24 height 7
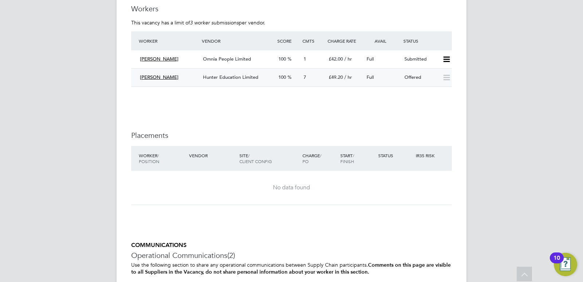
click at [259, 81] on div "Hunter Education Limited" at bounding box center [237, 77] width 75 height 12
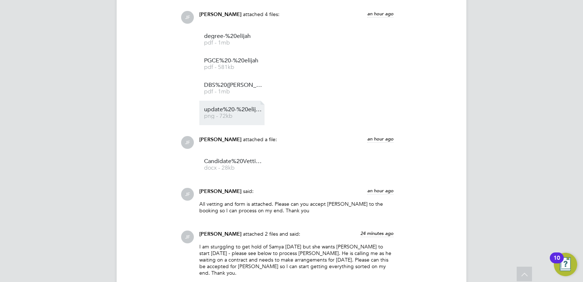
click at [238, 115] on span "png - 72kb" at bounding box center [233, 115] width 58 height 5
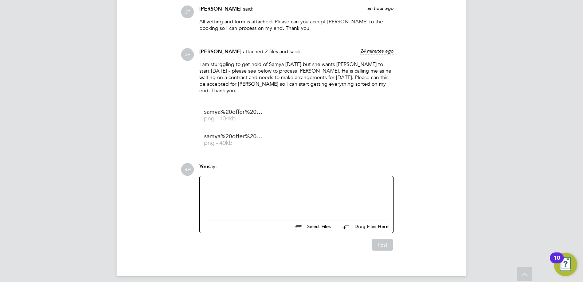
click at [238, 187] on div at bounding box center [296, 195] width 185 height 31
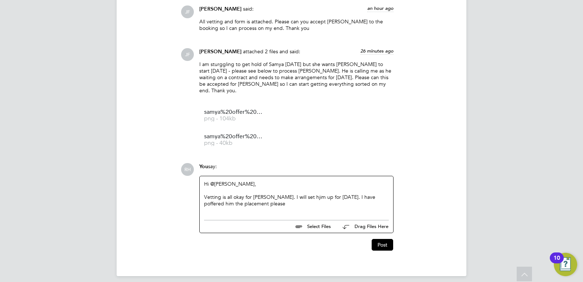
click at [292, 193] on div "Vetting is all okay for [PERSON_NAME]. I will set hjim up for [DATE]. I have po…" at bounding box center [296, 199] width 185 height 13
click at [293, 193] on div "Vetting is all okay for [PERSON_NAME]. I will set hjm up for [DATE]. I have off…" at bounding box center [296, 199] width 185 height 13
click at [252, 197] on div "Vetting is all okay for [PERSON_NAME]. I will set him up for [DATE]. I have off…" at bounding box center [296, 199] width 185 height 13
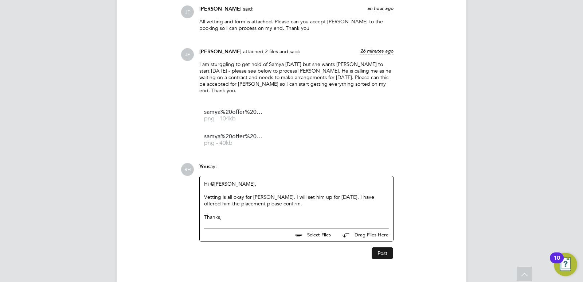
click at [380, 247] on button "Post" at bounding box center [382, 253] width 21 height 12
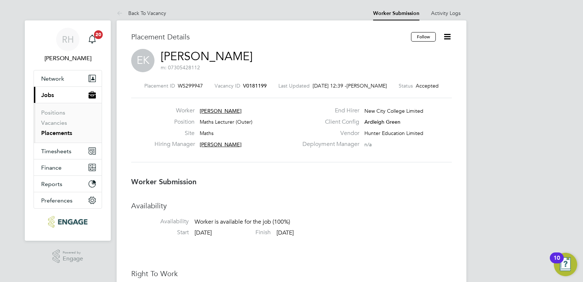
click at [247, 83] on span "V0181199" at bounding box center [255, 85] width 24 height 7
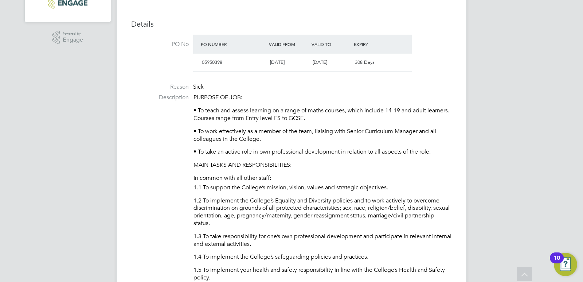
scroll to position [36, 0]
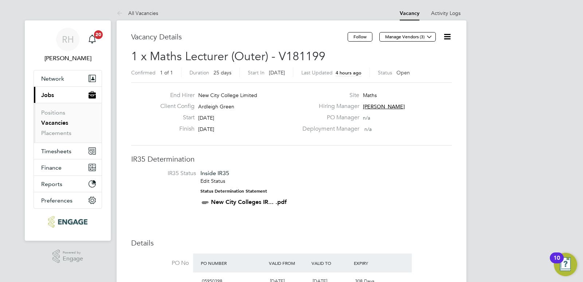
click at [448, 34] on icon at bounding box center [447, 36] width 9 height 9
click at [423, 63] on li "Update Status" at bounding box center [429, 64] width 42 height 10
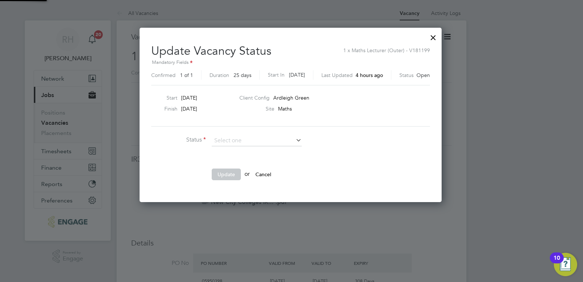
scroll to position [11, 195]
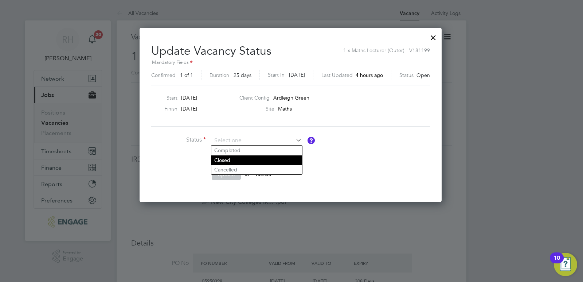
click at [240, 159] on li "Closed" at bounding box center [256, 159] width 91 height 9
type input "Closed"
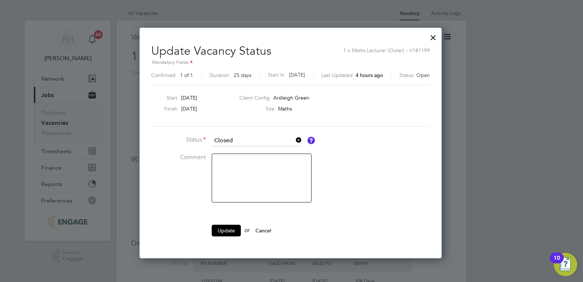
click at [231, 165] on textarea at bounding box center [262, 177] width 100 height 49
type textarea "Filled"
click at [219, 228] on button "Update" at bounding box center [226, 230] width 29 height 12
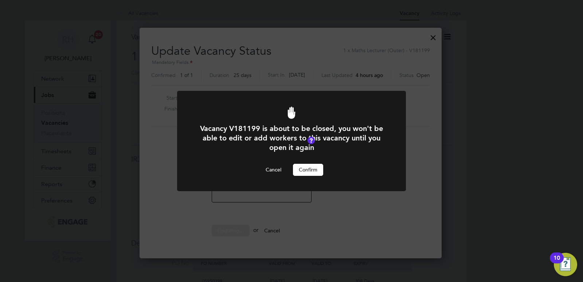
click at [309, 174] on button "Confirm" at bounding box center [308, 170] width 30 height 12
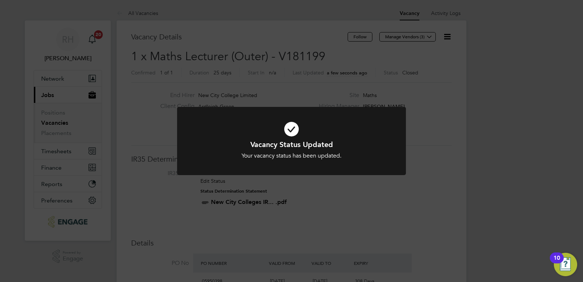
click at [329, 197] on div "Vacancy Status Updated Your vacancy status has been updated. Cancel Okay" at bounding box center [291, 141] width 583 height 282
